Goal: Task Accomplishment & Management: Manage account settings

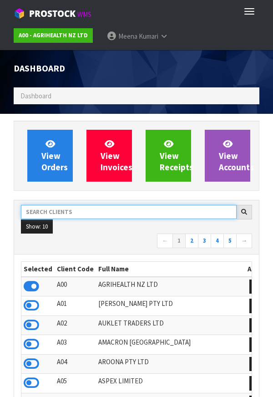
click at [112, 213] on input "text" at bounding box center [129, 212] width 216 height 14
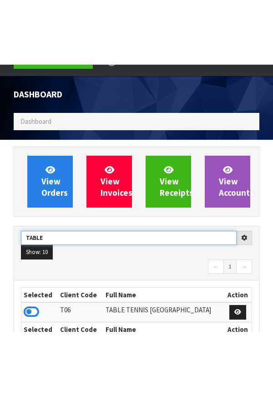
scroll to position [67, 0]
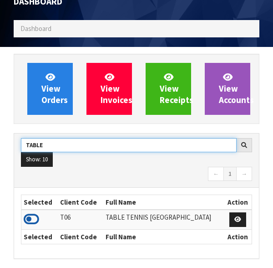
type input "TABLE"
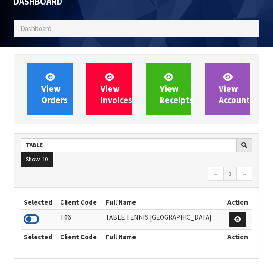
click at [31, 222] on icon at bounding box center [31, 219] width 15 height 14
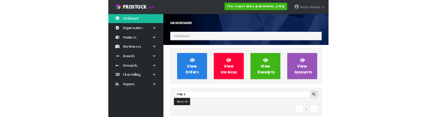
scroll to position [619, 314]
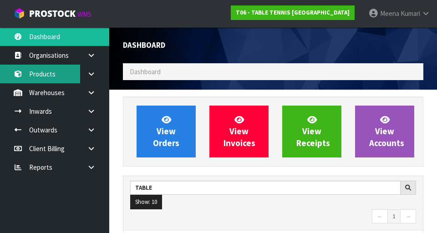
click at [25, 70] on link "Products" at bounding box center [54, 74] width 109 height 19
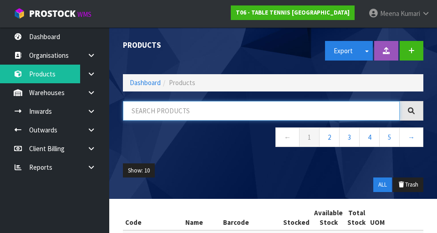
click at [188, 109] on input "text" at bounding box center [261, 111] width 277 height 20
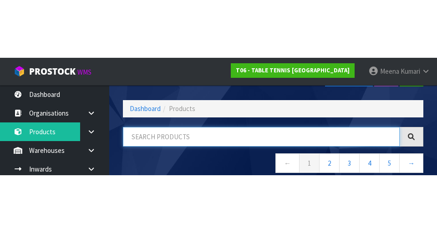
scroll to position [52, 0]
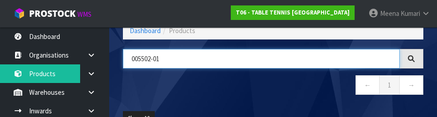
type input "005502-01"
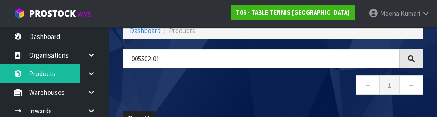
click at [232, 90] on nav "← 1 →" at bounding box center [273, 87] width 301 height 22
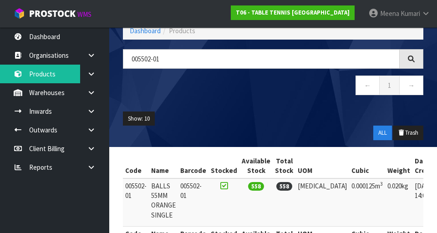
scroll to position [0, 47]
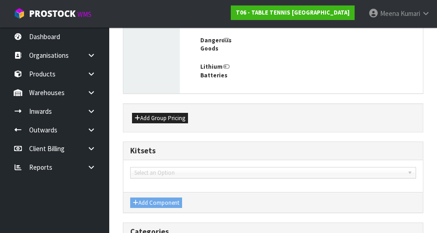
type input "005502-01"
type input "BALLS 55MM ORANGE SINGLE"
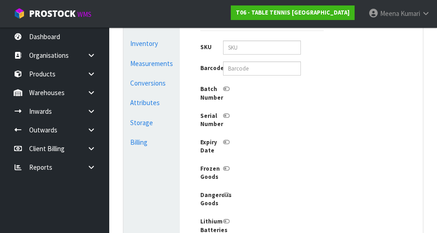
scroll to position [275, 0]
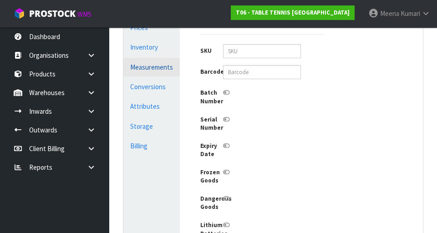
click at [168, 71] on link "Measurements" at bounding box center [151, 67] width 56 height 19
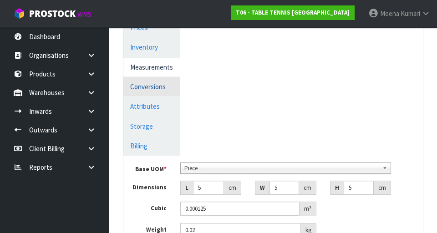
click at [169, 86] on link "Conversions" at bounding box center [151, 86] width 56 height 19
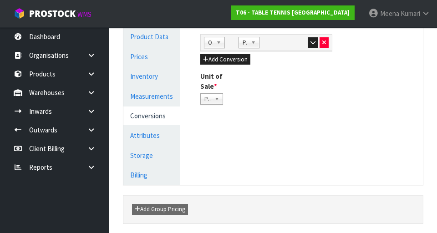
scroll to position [240, 0]
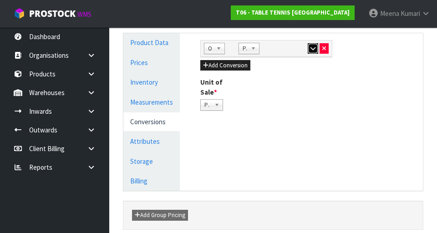
click at [273, 47] on icon "button" at bounding box center [313, 49] width 5 height 6
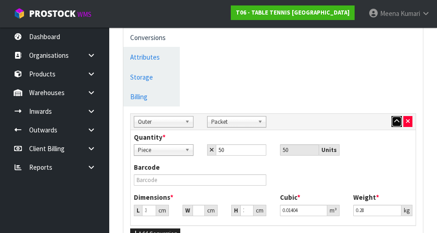
scroll to position [324, 0]
click at [96, 97] on link at bounding box center [94, 92] width 29 height 19
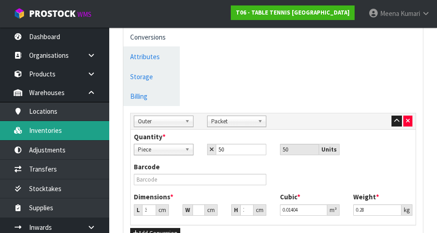
click at [72, 139] on link "Inventories" at bounding box center [54, 130] width 109 height 19
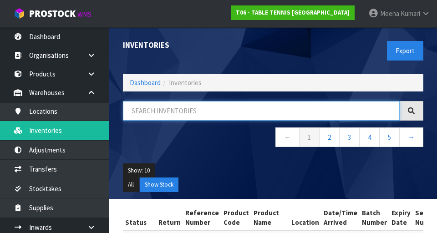
click at [195, 112] on input "text" at bounding box center [261, 111] width 277 height 20
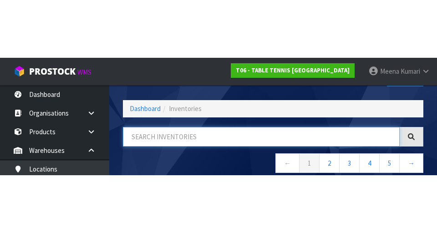
scroll to position [52, 0]
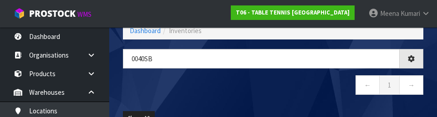
click at [273, 95] on nav "← 1 →" at bounding box center [273, 87] width 301 height 22
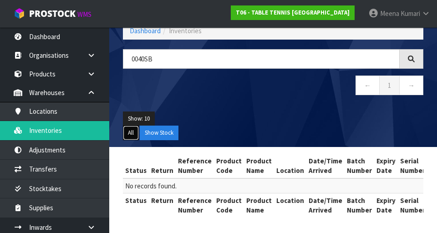
click at [129, 133] on button "All" at bounding box center [131, 133] width 16 height 15
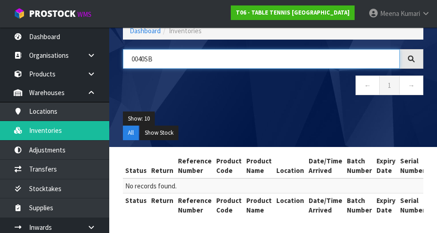
click at [194, 60] on input "0040SB" at bounding box center [261, 59] width 277 height 20
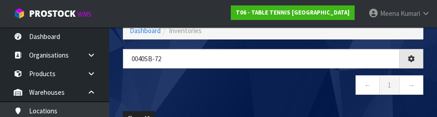
click at [229, 96] on nav "← 1 →" at bounding box center [273, 87] width 301 height 22
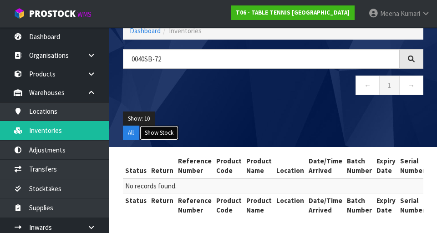
click at [168, 128] on button "Show Stock" at bounding box center [159, 133] width 39 height 15
click at [136, 139] on button "All" at bounding box center [131, 133] width 16 height 15
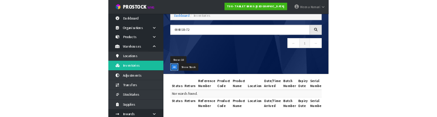
scroll to position [0, 0]
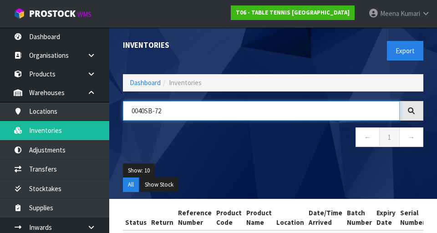
click at [209, 112] on input "0040SB-72" at bounding box center [261, 111] width 277 height 20
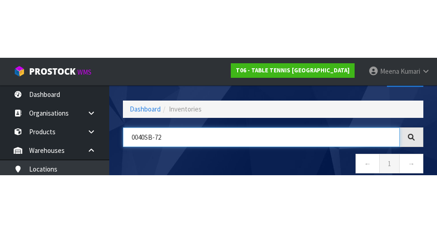
scroll to position [52, 0]
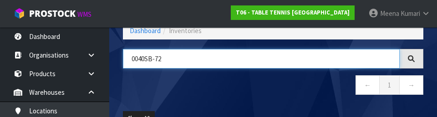
click at [146, 62] on input "0040SB-72" at bounding box center [261, 59] width 277 height 20
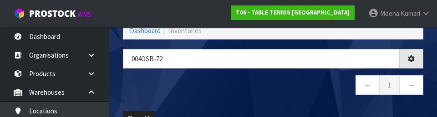
click at [273, 82] on nav "← 1 →" at bounding box center [273, 87] width 301 height 22
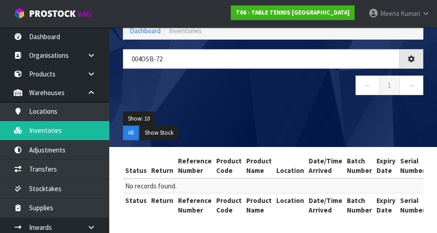
type input "004OSB-72"
click at [168, 135] on button "Show Stock" at bounding box center [159, 133] width 39 height 15
click at [135, 131] on button "All" at bounding box center [131, 133] width 16 height 15
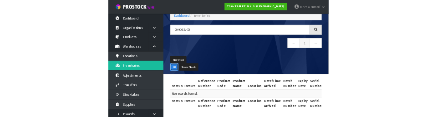
scroll to position [0, 0]
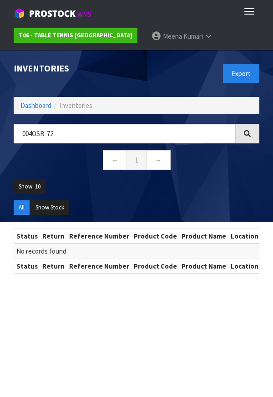
click at [112, 223] on section "Status Return Reference Number Product Code Product Name Location Date/Time Arr…" at bounding box center [136, 255] width 273 height 66
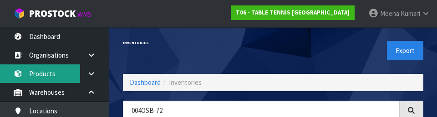
click at [55, 77] on link "Products" at bounding box center [54, 74] width 109 height 19
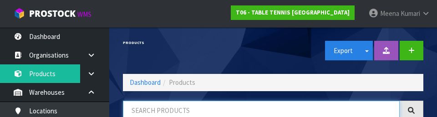
click at [204, 113] on input "text" at bounding box center [261, 111] width 277 height 20
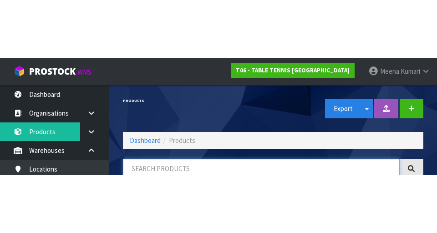
scroll to position [52, 0]
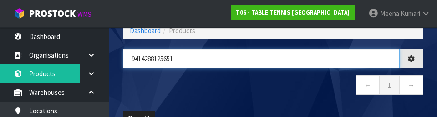
type input "9414288125651"
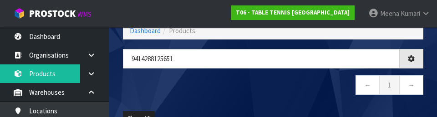
click at [223, 89] on nav "← 1 →" at bounding box center [273, 87] width 301 height 22
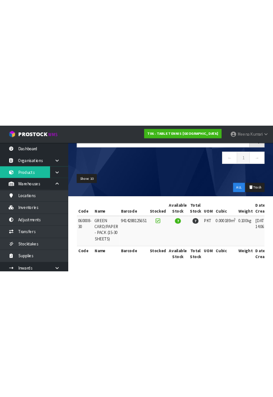
scroll to position [0, 0]
